Goal: Find contact information: Find contact information

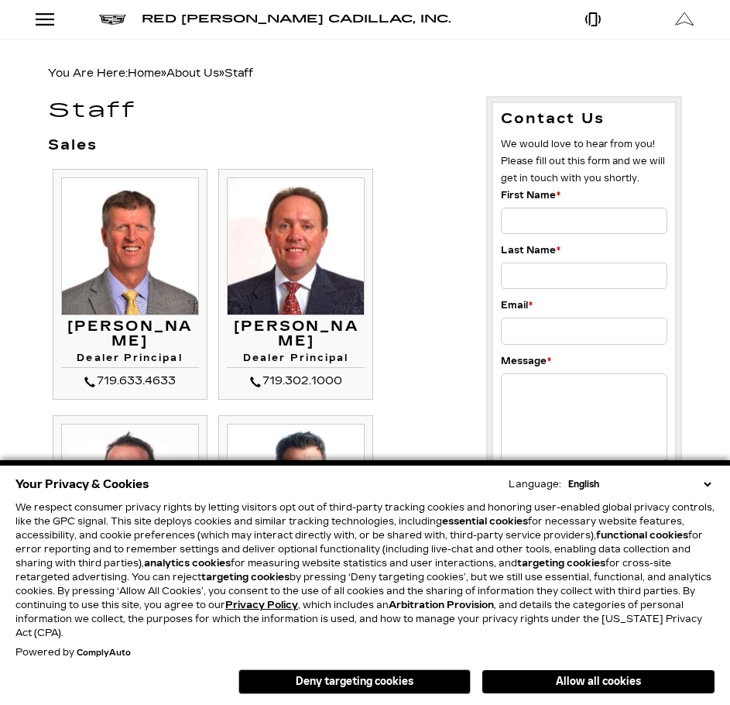
click at [703, 486] on select "English Spanish / Español English / [GEOGRAPHIC_DATA] Korean / 한국어 Vietnamese /…" at bounding box center [640, 484] width 150 height 14
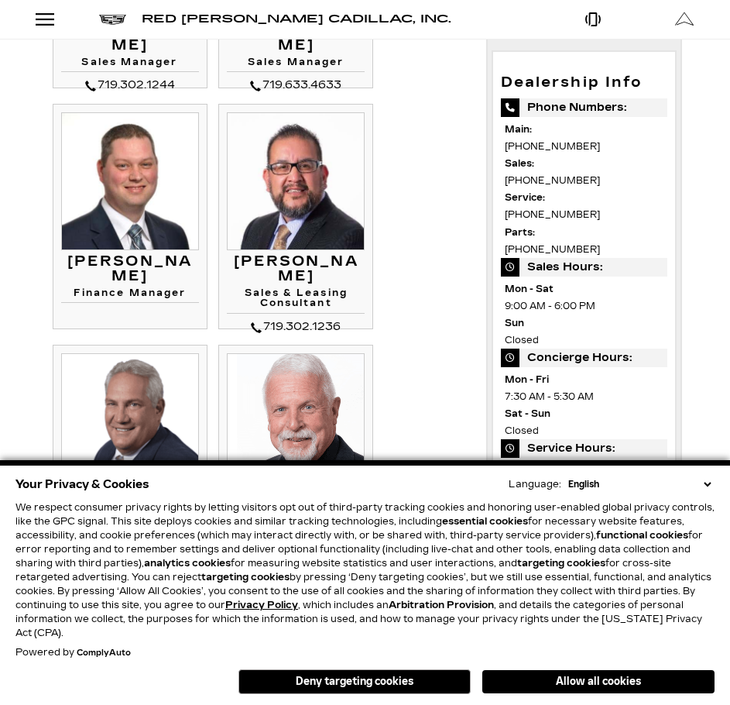
click at [711, 483] on select "English Spanish / Español English / [GEOGRAPHIC_DATA] Korean / 한국어 Vietnamese /…" at bounding box center [640, 484] width 150 height 14
click at [710, 483] on select "English Spanish / Español English / [GEOGRAPHIC_DATA] Korean / 한국어 Vietnamese /…" at bounding box center [640, 484] width 150 height 14
click at [422, 351] on ul "[PERSON_NAME] Dealer Principal 719.633.4633 [PERSON_NAME] [PERSON_NAME]" at bounding box center [255, 483] width 415 height 1728
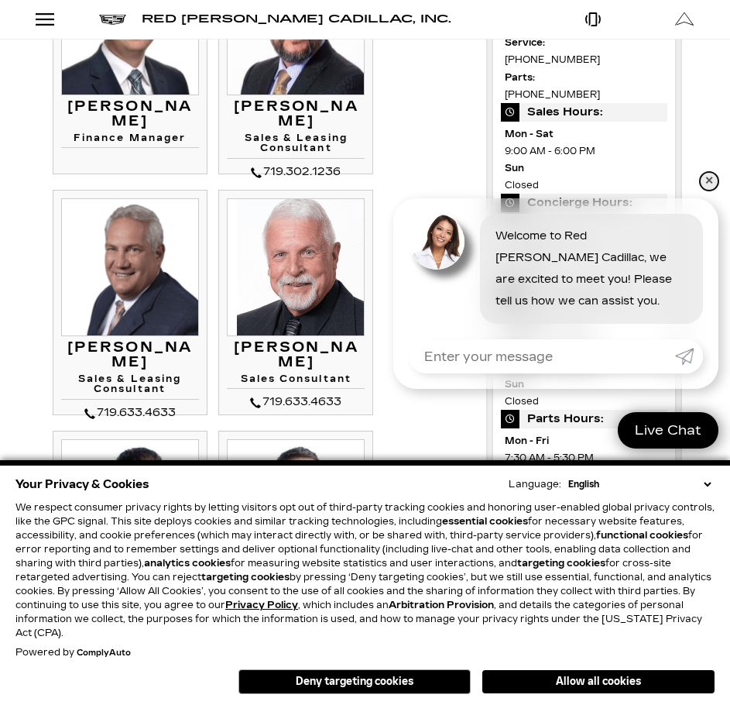
click at [713, 172] on link "✕" at bounding box center [709, 181] width 19 height 19
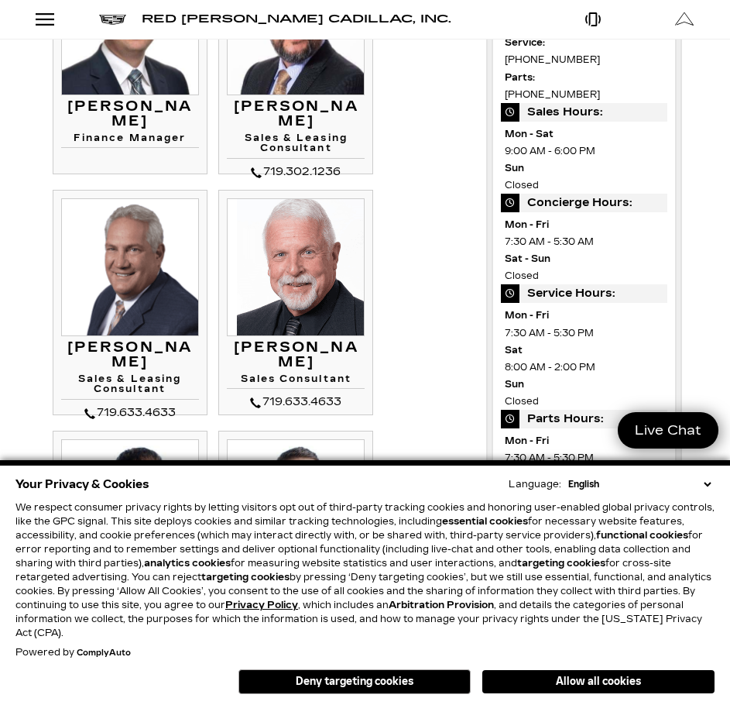
click at [393, 366] on ul "[PERSON_NAME] Dealer Principal 719.633.4633 [PERSON_NAME] [PERSON_NAME]" at bounding box center [255, 328] width 415 height 1728
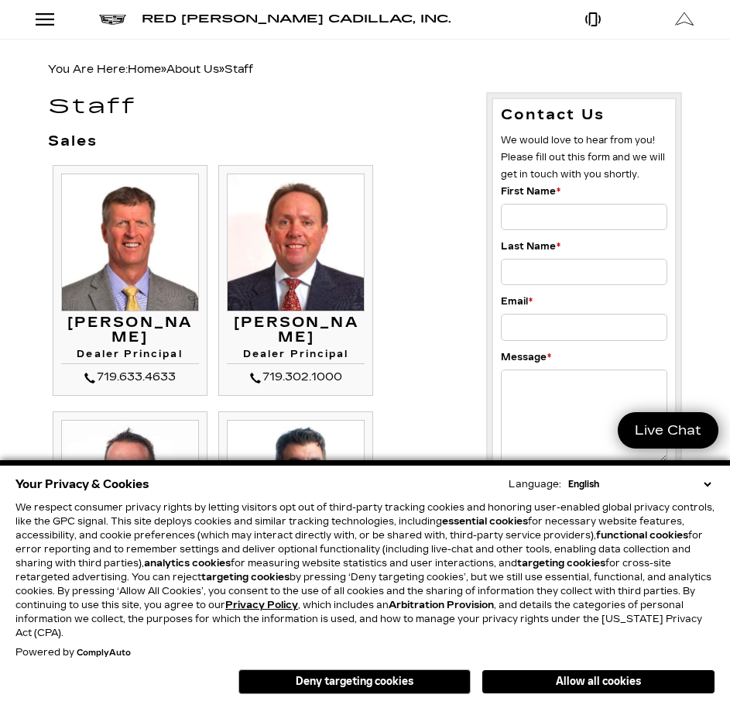
scroll to position [0, 0]
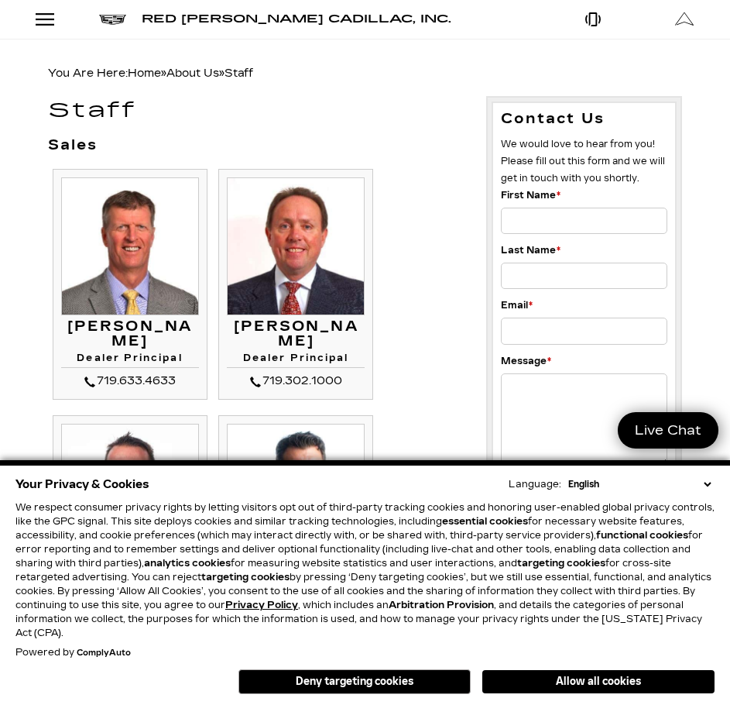
click at [710, 483] on select "English Spanish / Español English / [GEOGRAPHIC_DATA] Korean / 한국어 Vietnamese /…" at bounding box center [640, 484] width 150 height 14
click at [583, 675] on button "Allow all cookies" at bounding box center [599, 681] width 232 height 23
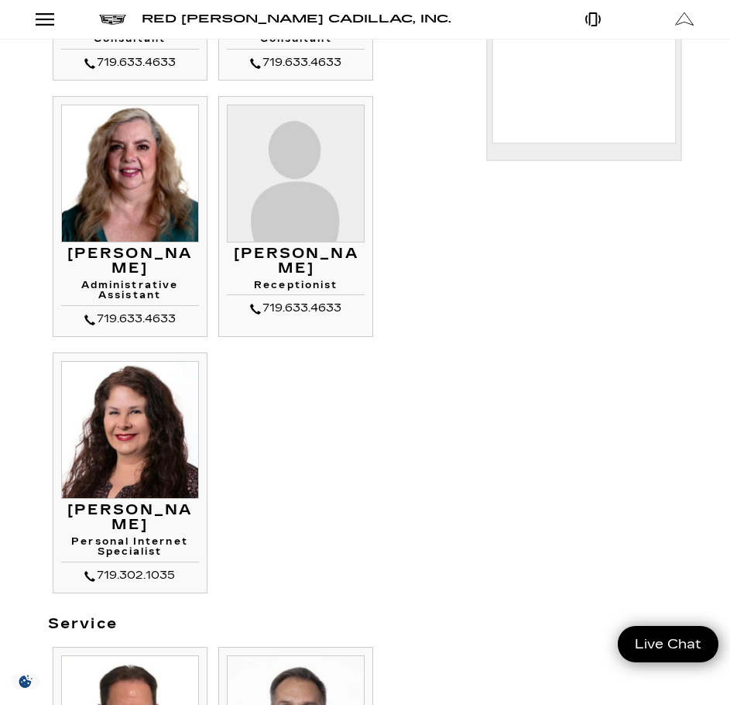
scroll to position [930, 0]
